Goal: Task Accomplishment & Management: Manage account settings

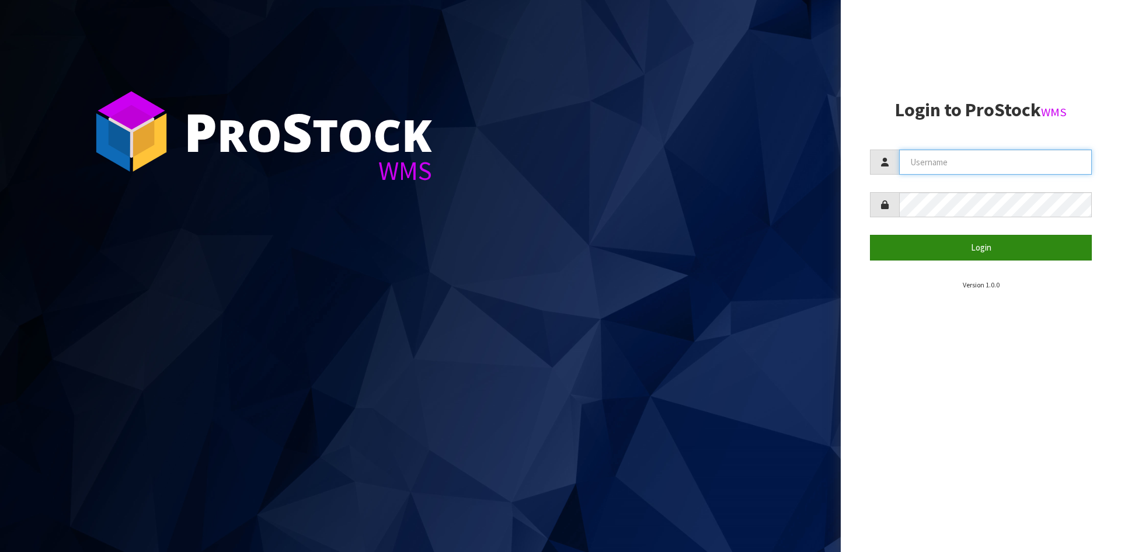
type input "STOREMASTA"
click at [964, 248] on button "Login" at bounding box center [981, 247] width 222 height 25
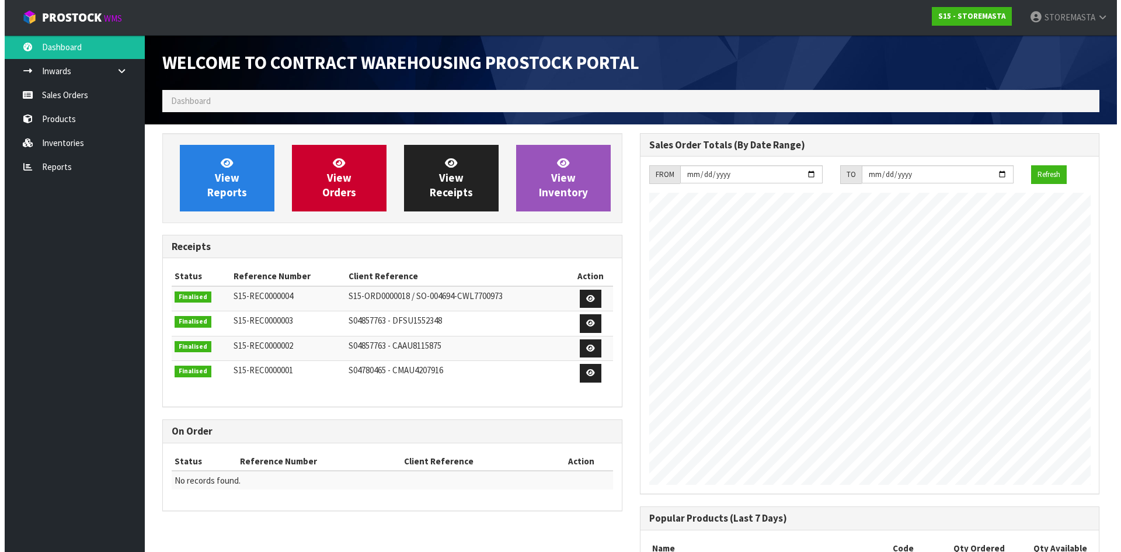
scroll to position [477, 477]
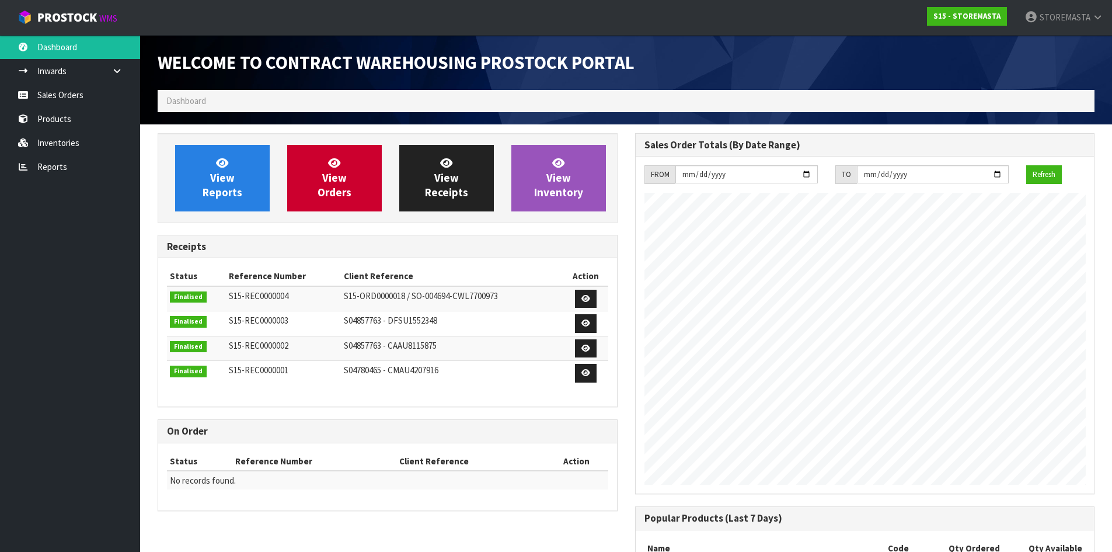
click at [929, 100] on ol "Dashboard" at bounding box center [626, 101] width 937 height 22
drag, startPoint x: 353, startPoint y: 301, endPoint x: 394, endPoint y: 297, distance: 41.0
click at [369, 298] on span "S15-ORD0000018 / SO-004694-CWL7700973" at bounding box center [421, 295] width 154 height 11
click at [590, 293] on link at bounding box center [586, 299] width 22 height 19
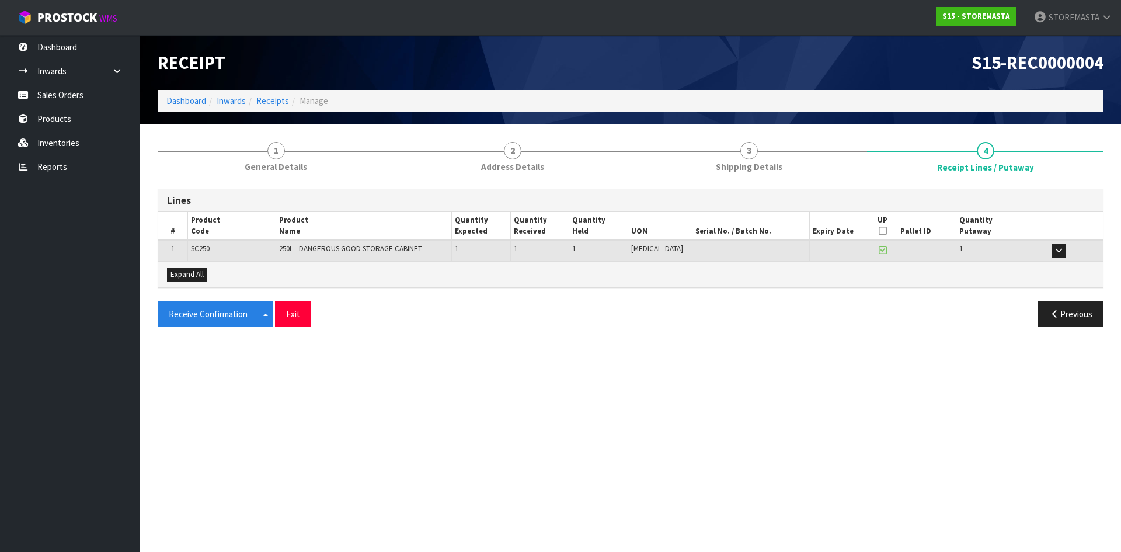
drag, startPoint x: 470, startPoint y: 222, endPoint x: 488, endPoint y: 229, distance: 19.4
click at [485, 226] on th "Quantity Expected" at bounding box center [481, 226] width 59 height 28
click at [487, 231] on th "Quantity Expected" at bounding box center [481, 226] width 59 height 28
drag, startPoint x: 522, startPoint y: 214, endPoint x: 545, endPoint y: 229, distance: 27.0
click at [539, 223] on tr "# Product Code Product Name Quantity Expected Quantity Received Quantity Held U…" at bounding box center [630, 226] width 944 height 28
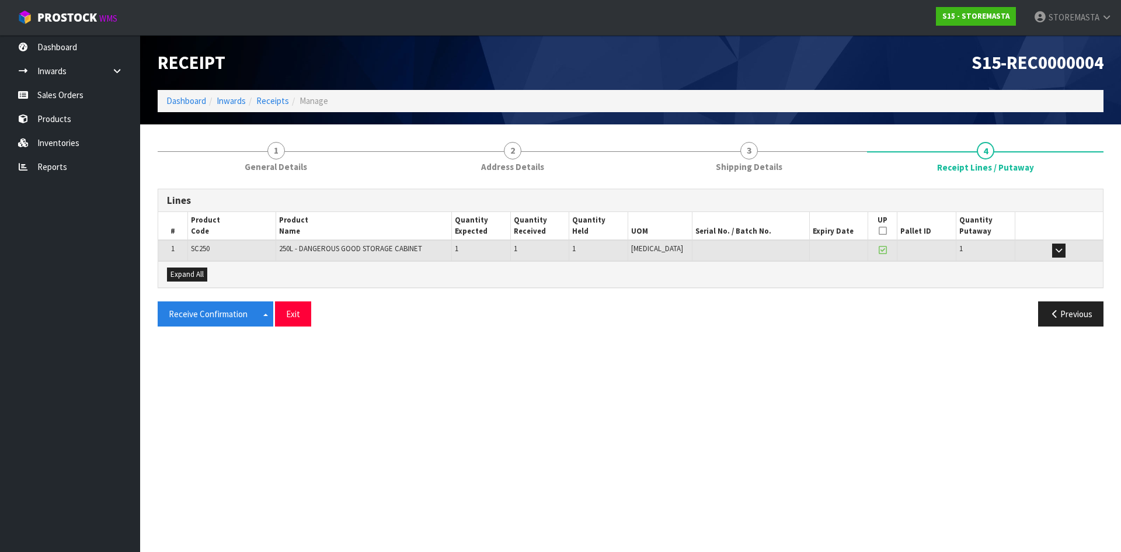
click at [546, 229] on th "Quantity Received" at bounding box center [539, 226] width 59 height 28
click at [1058, 249] on icon "button" at bounding box center [1058, 250] width 6 height 8
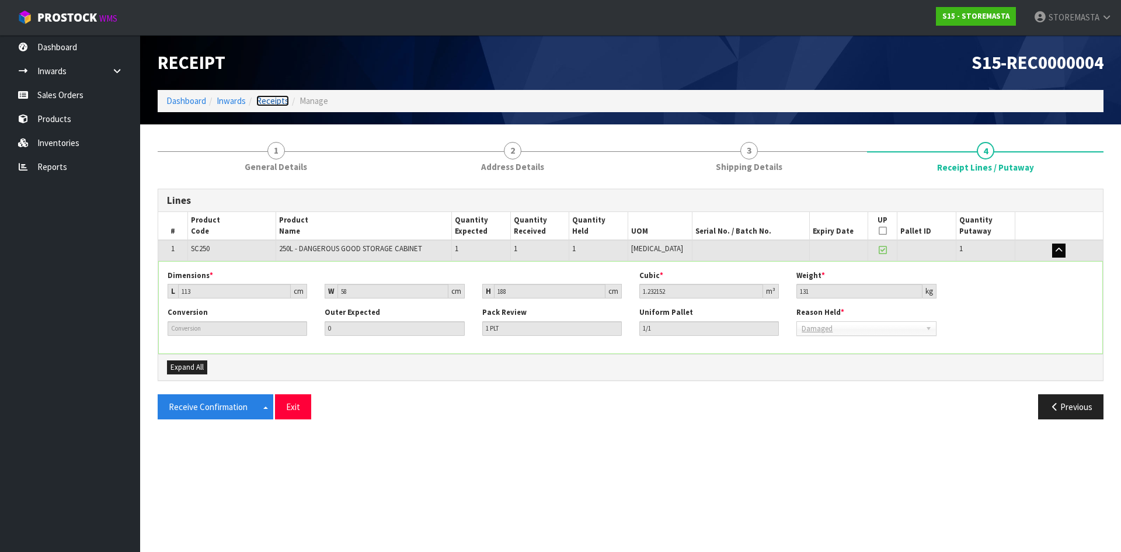
click at [271, 99] on link "Receipts" at bounding box center [272, 100] width 33 height 11
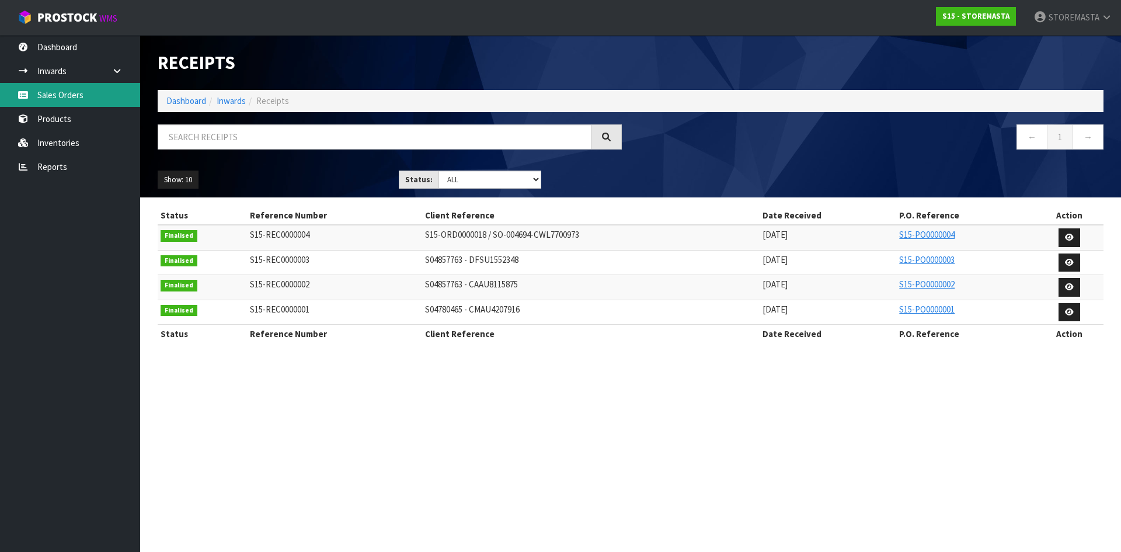
click at [75, 95] on link "Sales Orders" at bounding box center [70, 95] width 140 height 24
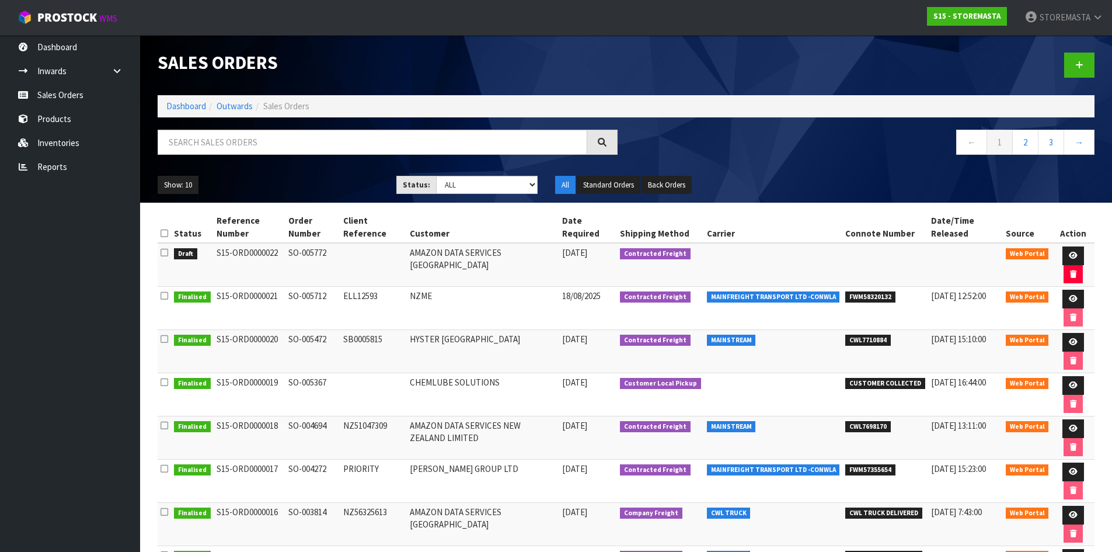
click at [466, 255] on td "AMAZON DATA SERVICES [GEOGRAPHIC_DATA]" at bounding box center [483, 265] width 152 height 44
click at [1077, 249] on link at bounding box center [1073, 255] width 22 height 19
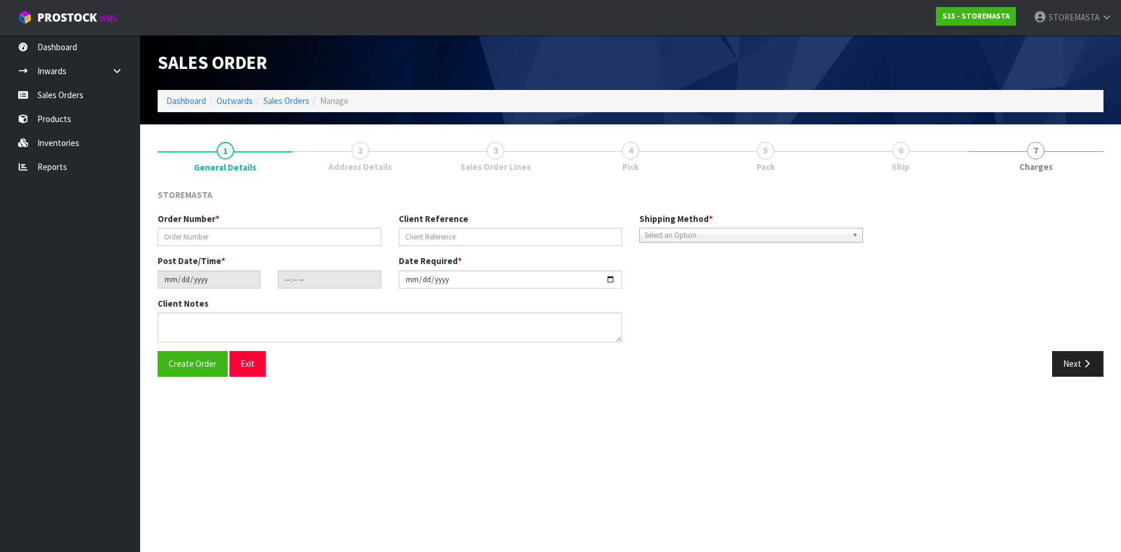
type input "SO-005772"
type input "[DATE]"
type input "16:38:00.000"
type input "[DATE]"
type textarea "PLEASE DELIVER THE NEW UNIT AND COLLECT THE DAMAGED UNIT AT THE SAME TIME. NO F…"
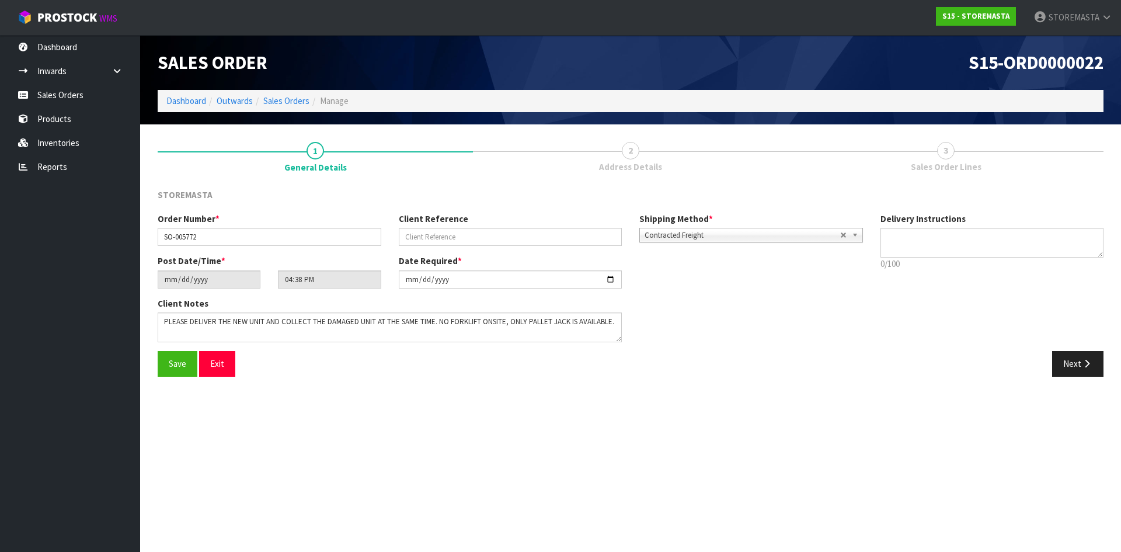
click at [530, 402] on section "Edit Sales Order S15-ORD0000022 Dashboard Outwards Sales Orders Manage Sales Or…" at bounding box center [560, 276] width 1121 height 552
click at [951, 155] on span "3" at bounding box center [946, 151] width 18 height 18
click at [1082, 365] on icon "button" at bounding box center [1086, 363] width 11 height 9
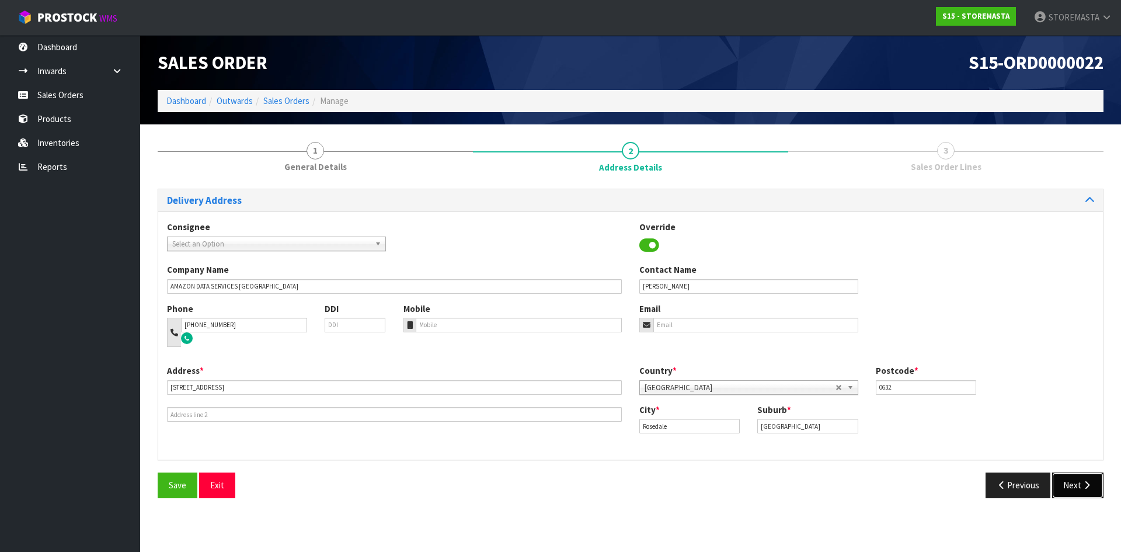
click at [1094, 489] on button "Next" at bounding box center [1077, 484] width 51 height 25
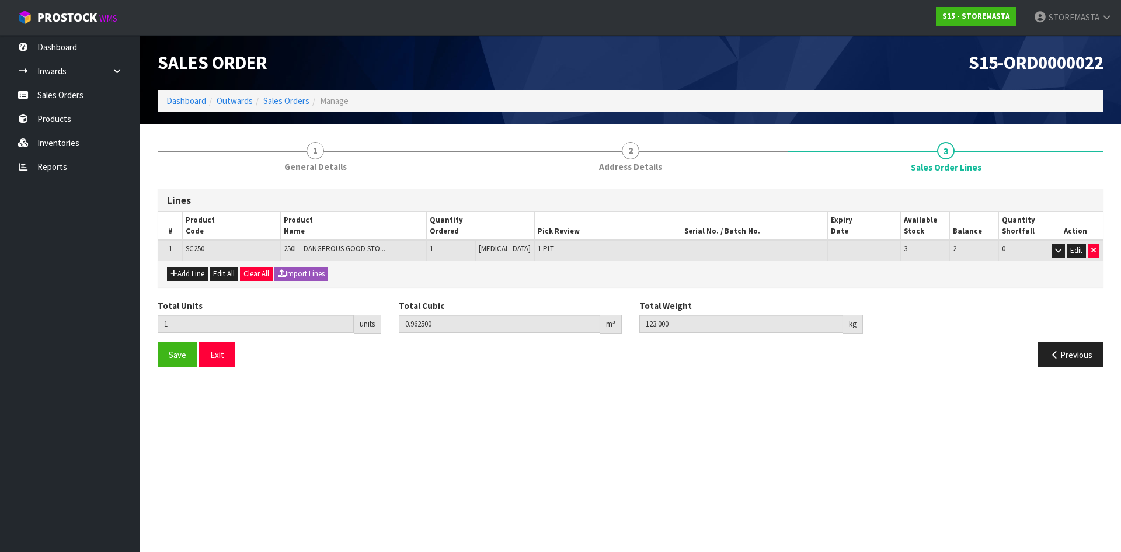
click at [345, 376] on div "Save Exit Previous" at bounding box center [630, 359] width 963 height 34
click at [639, 395] on section "Edit Sales Order S15-ORD0000022 Dashboard Outwards Sales Orders Manage Sales Or…" at bounding box center [560, 276] width 1121 height 552
